Goal: Use online tool/utility

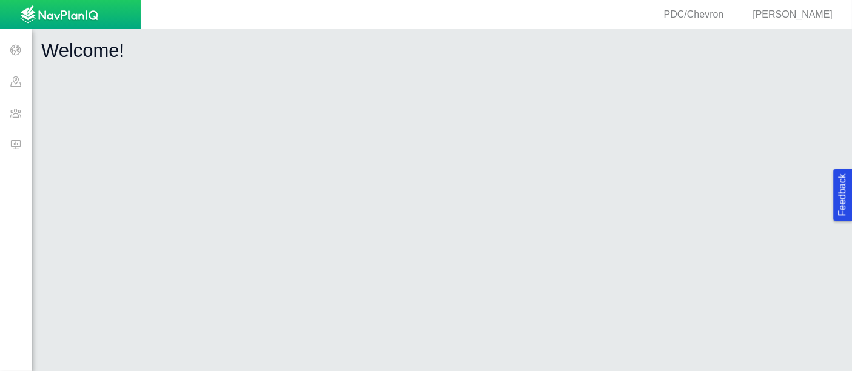
click at [11, 156] on span at bounding box center [16, 145] width 32 height 32
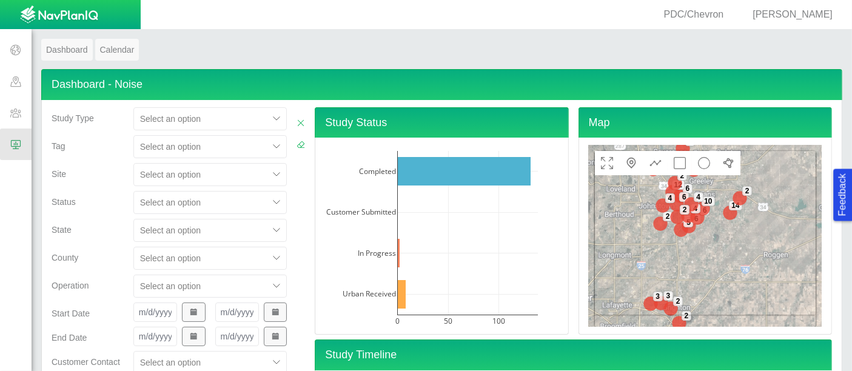
click at [11, 156] on span at bounding box center [16, 145] width 32 height 32
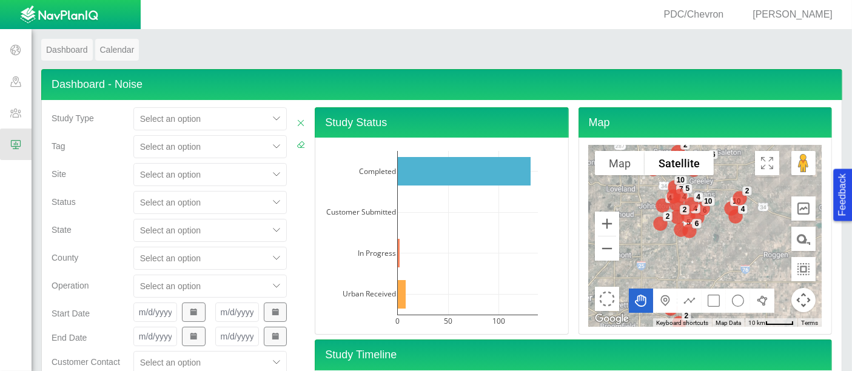
click at [202, 178] on div "Select an option" at bounding box center [210, 174] width 154 height 23
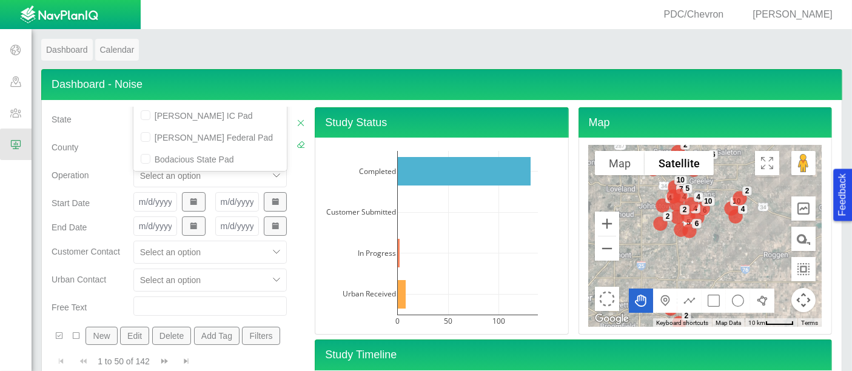
scroll to position [62, 0]
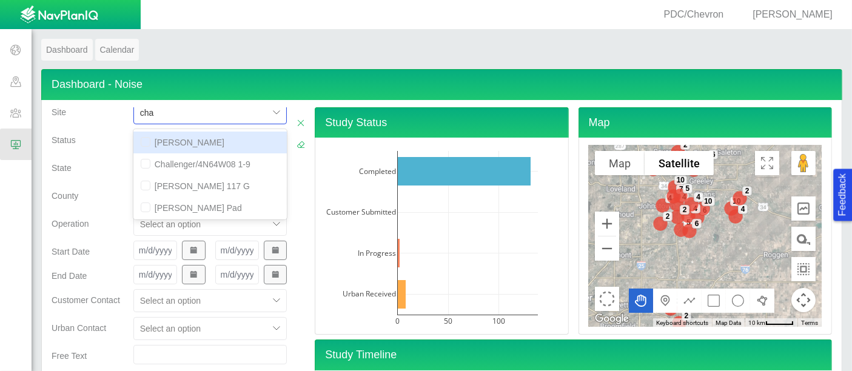
type input "chat"
click at [209, 137] on div "[PERSON_NAME] Pad" at bounding box center [210, 143] width 154 height 22
checkbox input "false"
click at [66, 191] on span "County" at bounding box center [65, 196] width 27 height 10
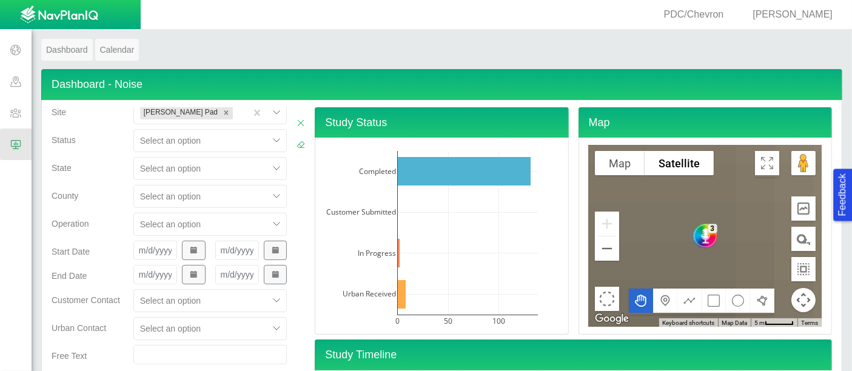
scroll to position [268, 0]
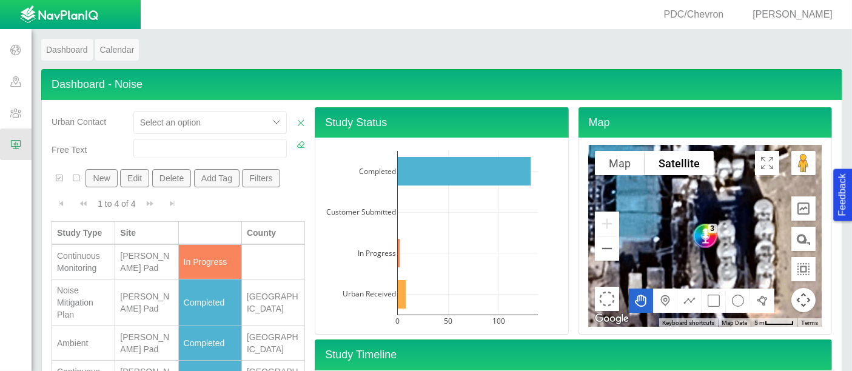
click at [109, 257] on td "Continuous Monitoring" at bounding box center [83, 262] width 63 height 35
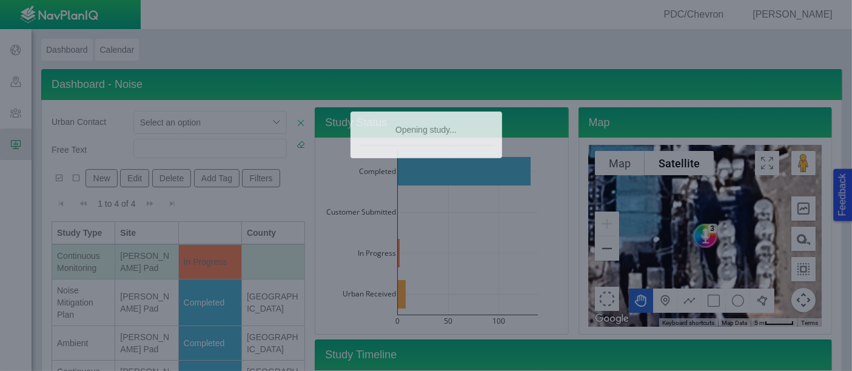
type textarea "x"
select select "CostumerReview"
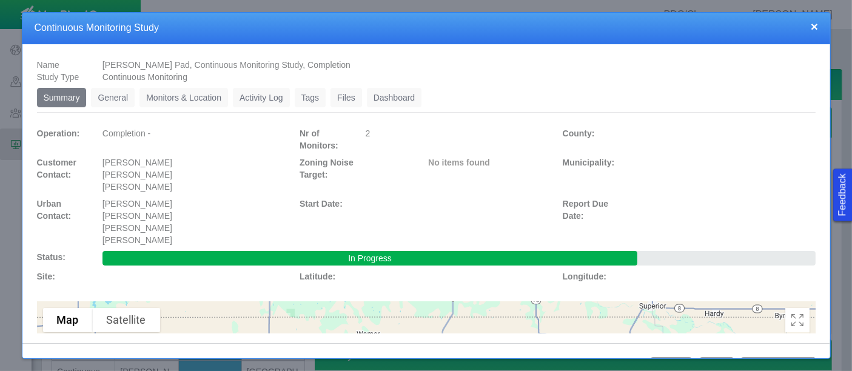
click at [166, 101] on link "Monitors & Location" at bounding box center [183, 97] width 88 height 19
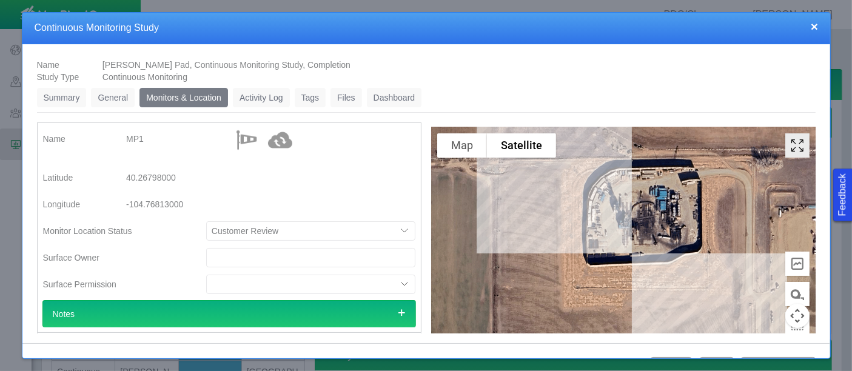
click at [788, 151] on icon "Toggle Fullscreen in browser window" at bounding box center [797, 145] width 24 height 24
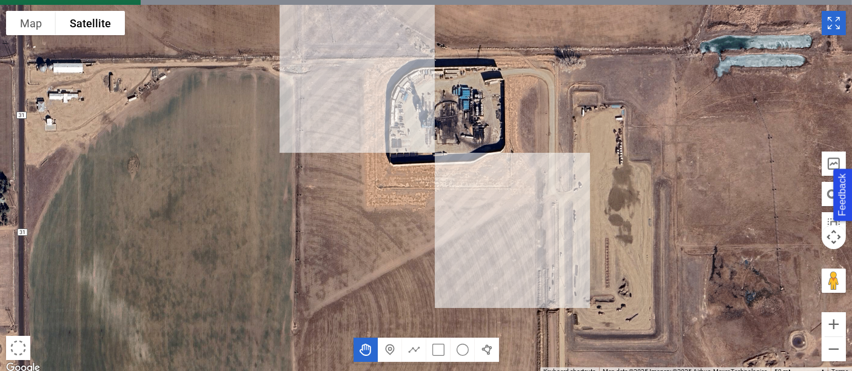
click at [561, 296] on div at bounding box center [426, 190] width 852 height 371
type textarea "x"
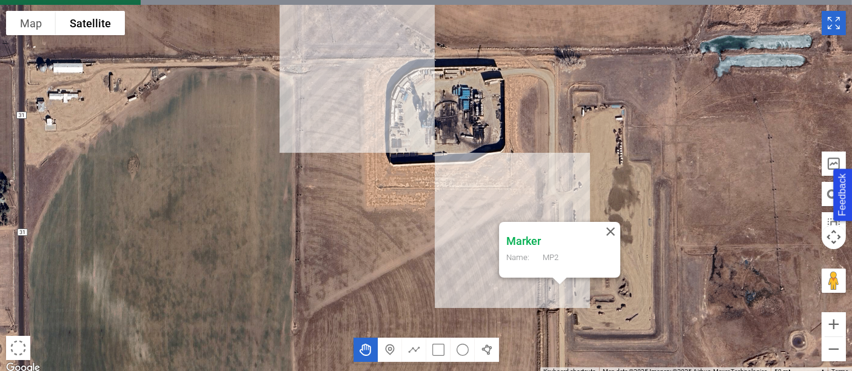
click at [838, 29] on icon "Toggle Fullscreen in browser window" at bounding box center [833, 23] width 24 height 24
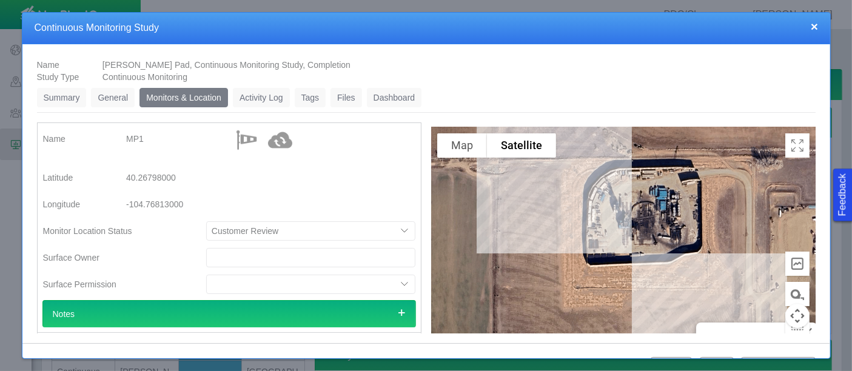
click at [367, 102] on link "Dashboard" at bounding box center [394, 97] width 55 height 19
